Goal: Task Accomplishment & Management: Complete application form

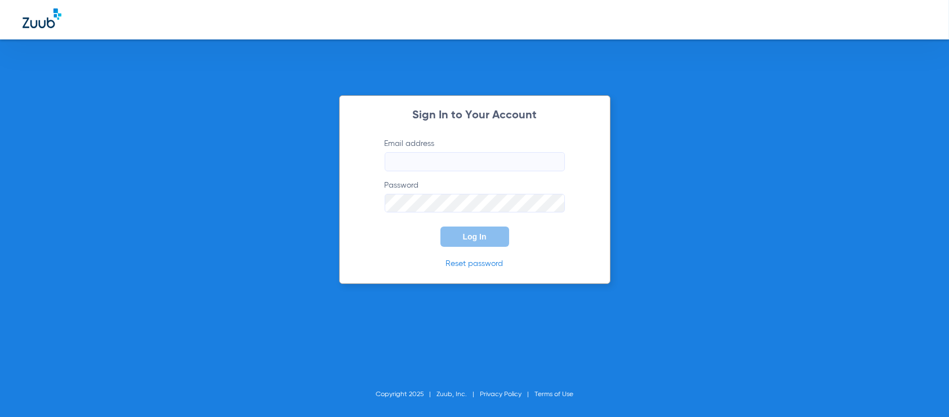
click at [441, 164] on input "Email address" at bounding box center [475, 161] width 180 height 19
type input "[EMAIL_ADDRESS][DOMAIN_NAME]"
click at [440, 226] on button "Log In" at bounding box center [474, 236] width 69 height 20
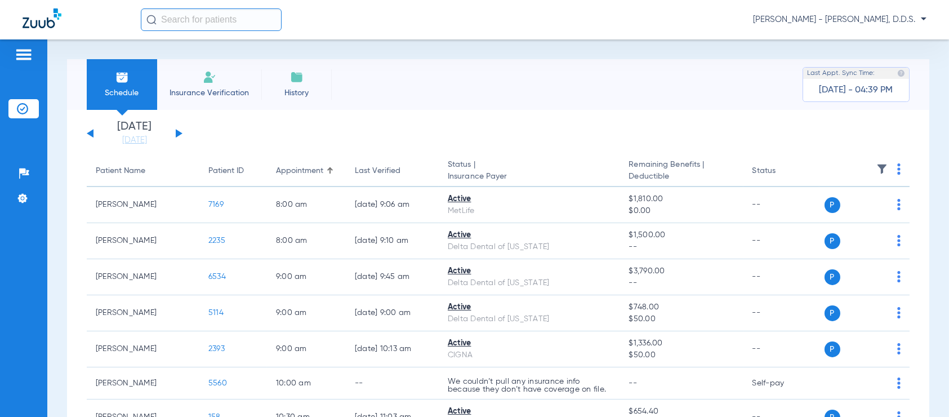
click at [159, 17] on input "text" at bounding box center [211, 19] width 141 height 23
click at [213, 94] on span "Insurance Verification" at bounding box center [209, 92] width 87 height 11
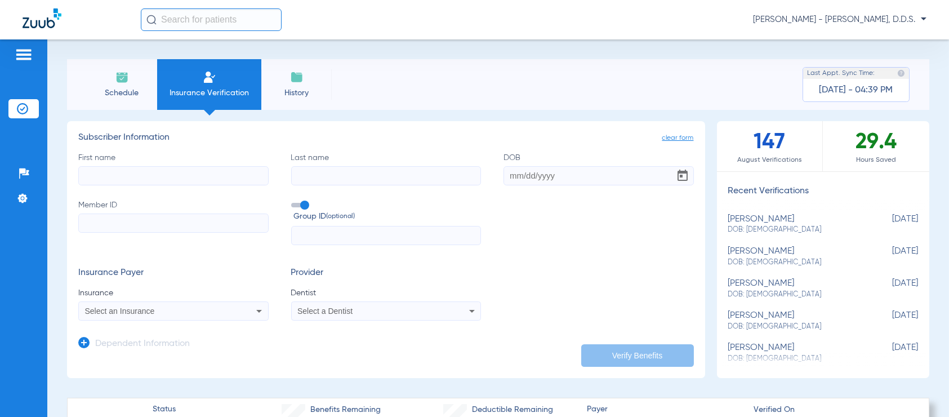
click at [149, 172] on input "First name" at bounding box center [173, 175] width 190 height 19
type input "[PERSON_NAME]"
click at [505, 174] on input "DOB" at bounding box center [598, 175] width 190 height 19
type input "[DATE]"
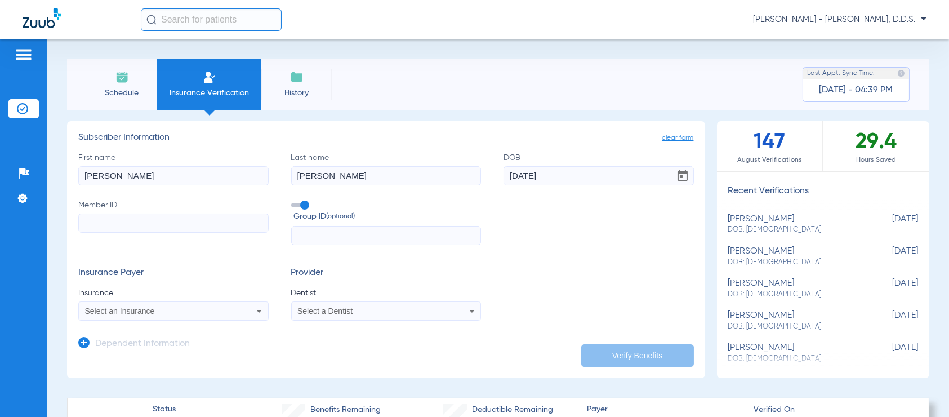
click at [142, 224] on input "Member ID" at bounding box center [173, 222] width 190 height 19
type input "U94125131"
click at [308, 233] on input "text" at bounding box center [386, 235] width 190 height 19
type input "2463754"
click at [114, 314] on span "Select an Insurance" at bounding box center [120, 310] width 70 height 9
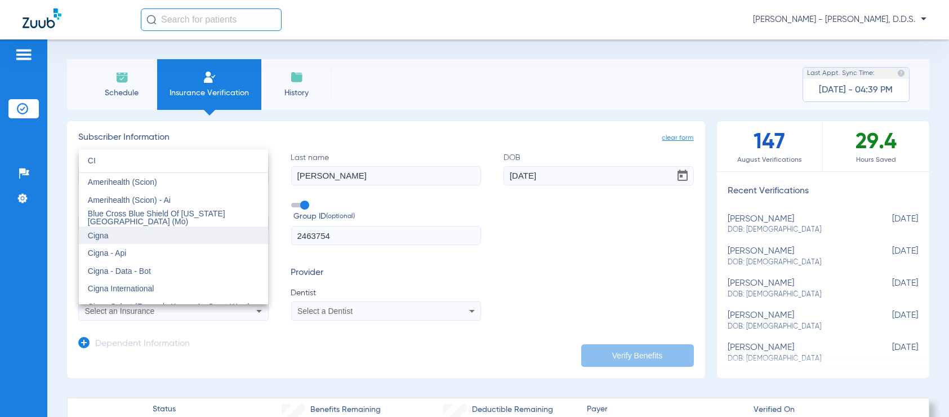
type input "CI"
click at [133, 230] on mat-option "Cigna" at bounding box center [173, 235] width 189 height 18
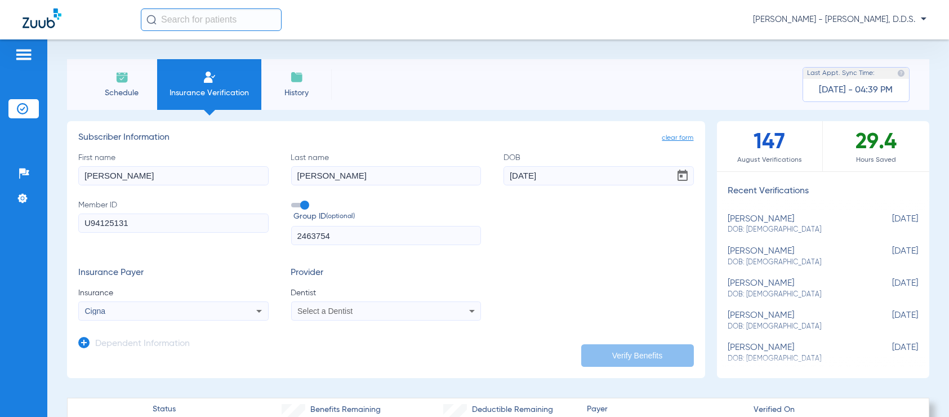
click at [307, 313] on span "Select a Dentist" at bounding box center [324, 310] width 55 height 9
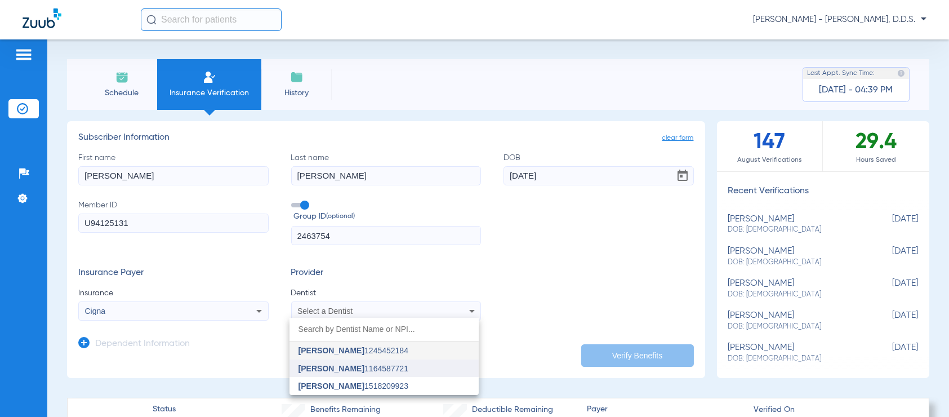
click at [334, 369] on span "[PERSON_NAME]" at bounding box center [331, 368] width 66 height 9
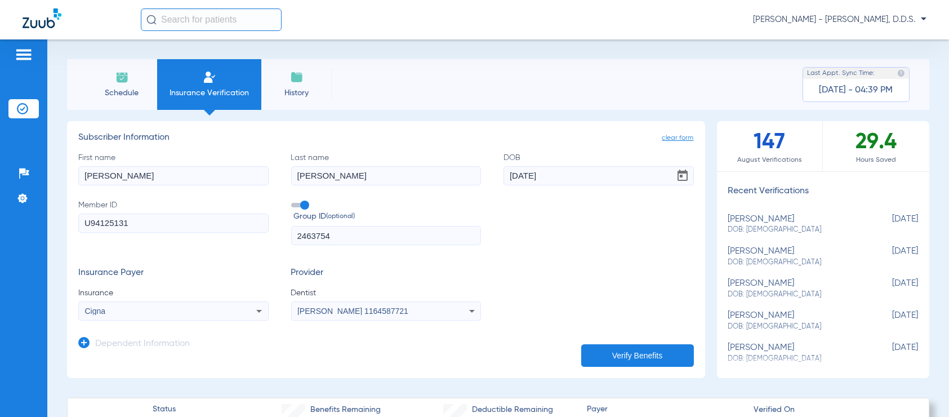
click at [604, 360] on button "Verify Benefits" at bounding box center [637, 355] width 113 height 23
